Goal: Task Accomplishment & Management: Use online tool/utility

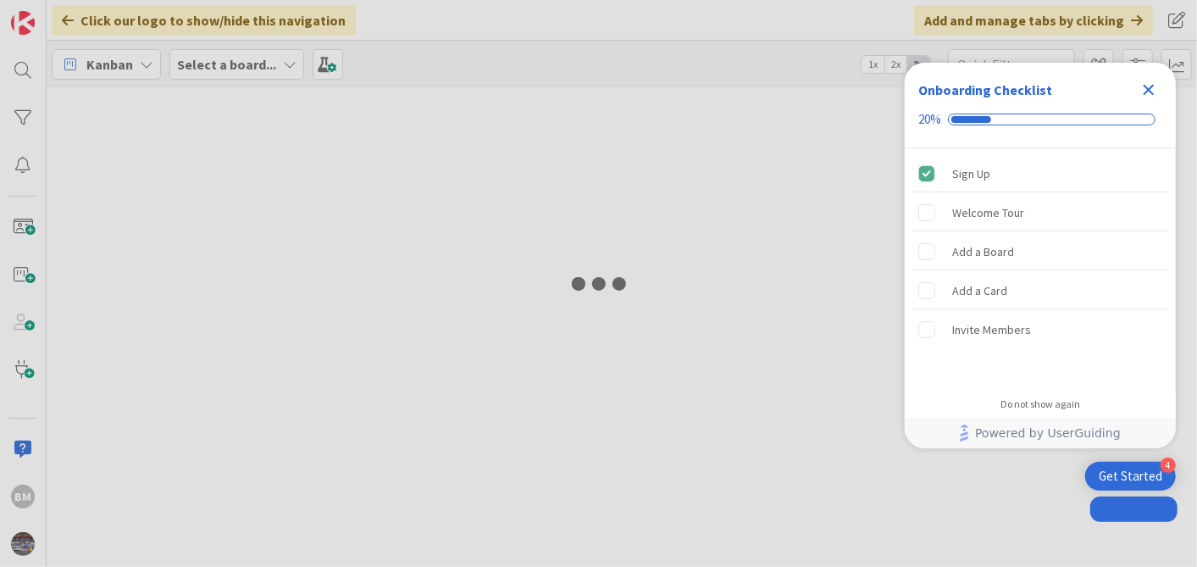
type input "1943"
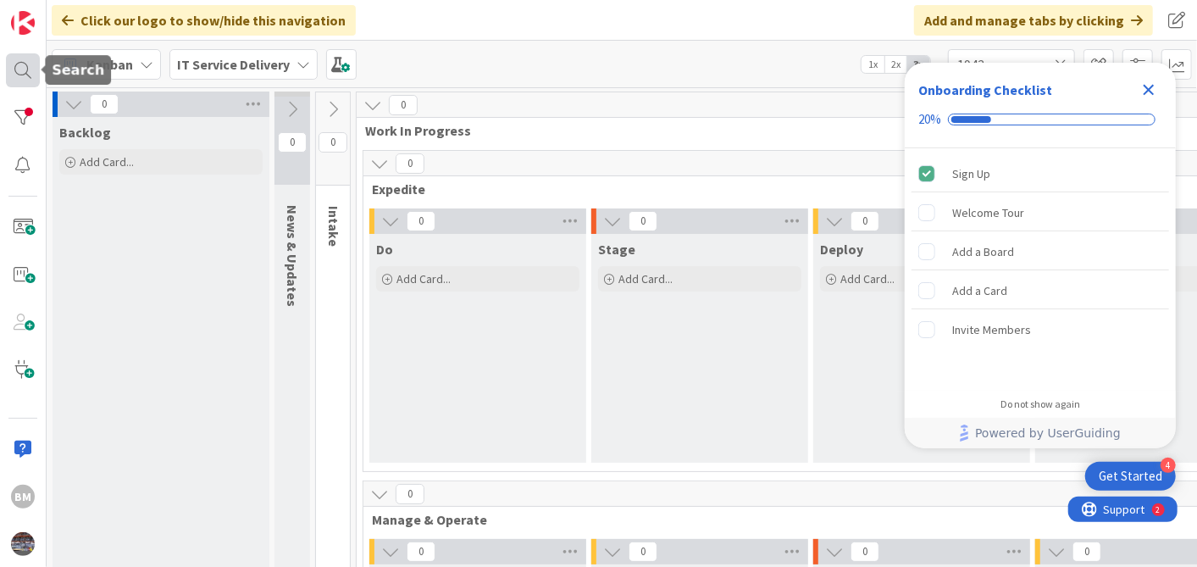
click at [18, 75] on div at bounding box center [23, 70] width 34 height 34
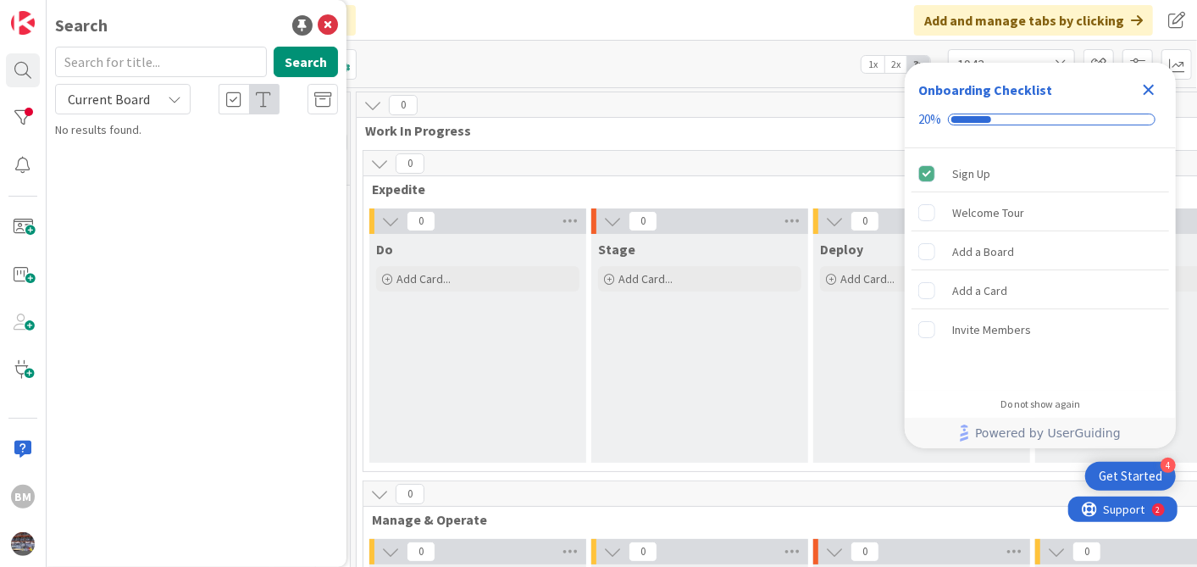
click at [138, 62] on input "text" at bounding box center [161, 62] width 212 height 31
type input "1505"
click at [162, 155] on span "Decommission Skype Environment" at bounding box center [206, 149] width 175 height 15
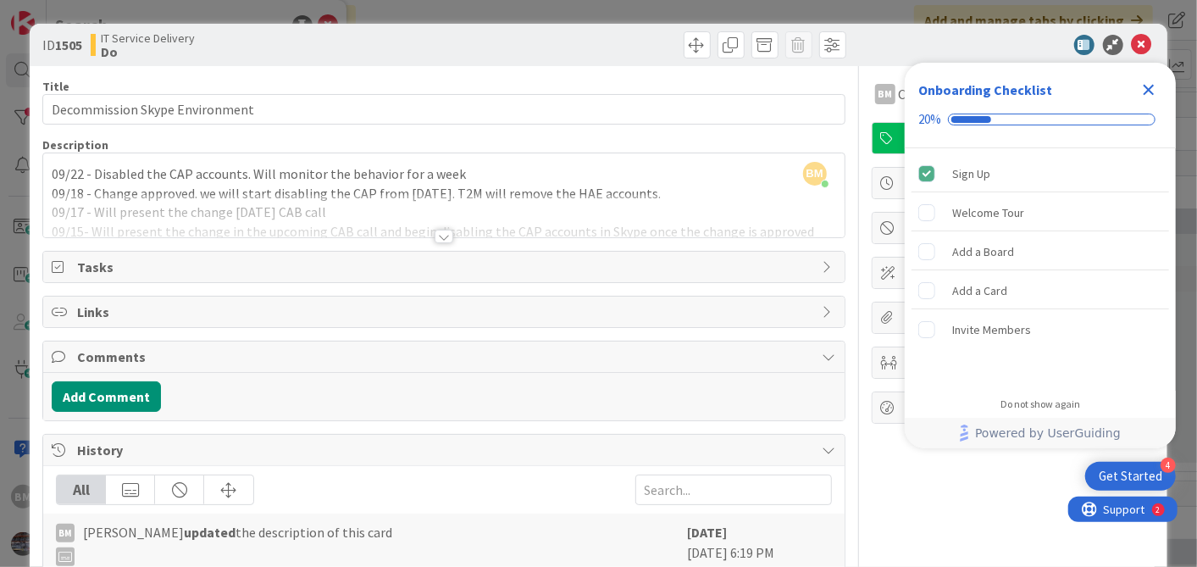
click at [1154, 95] on icon "Close Checklist" at bounding box center [1149, 90] width 20 height 20
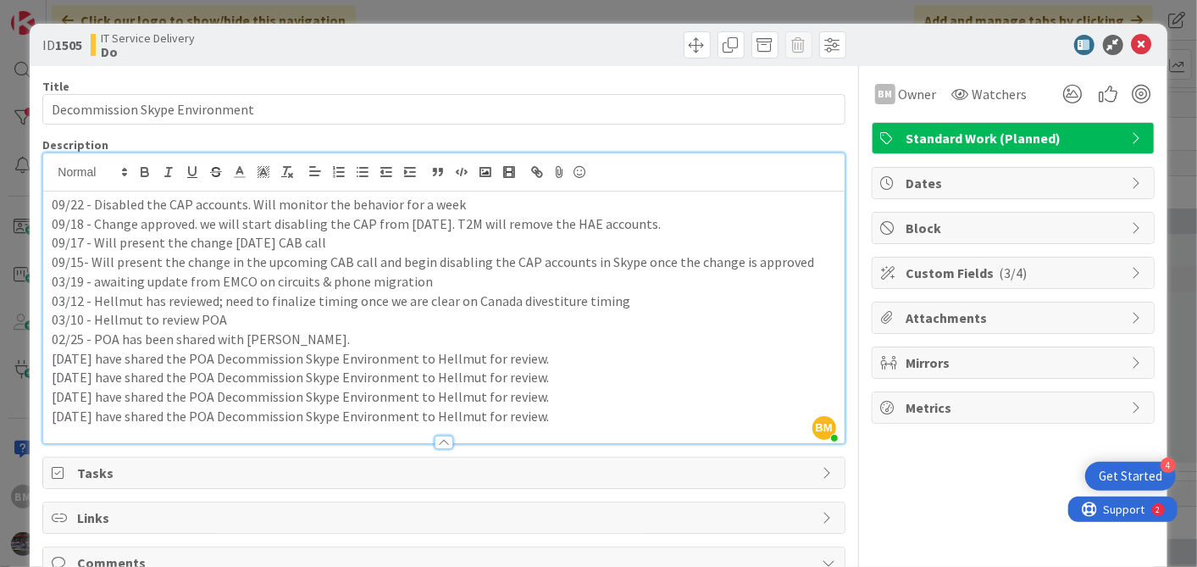
click at [53, 169] on div "BM Balaji Mali just joined 09/22 - Disabled the CAP accounts. Will monitor the …" at bounding box center [443, 298] width 801 height 290
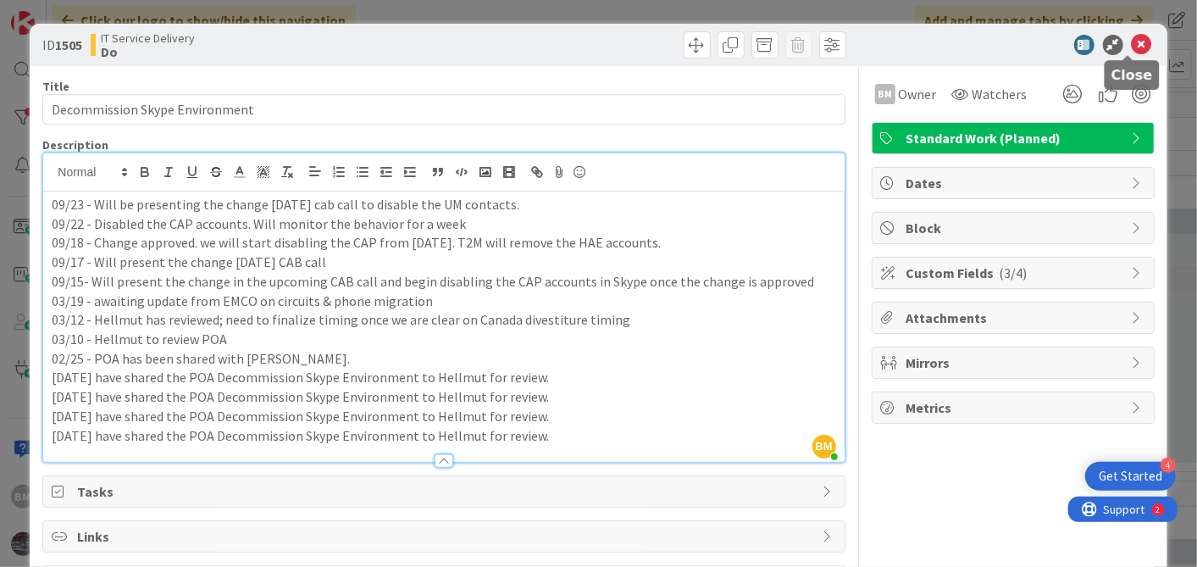
click at [1132, 50] on icon at bounding box center [1142, 45] width 20 height 20
